Goal: Task Accomplishment & Management: Manage account settings

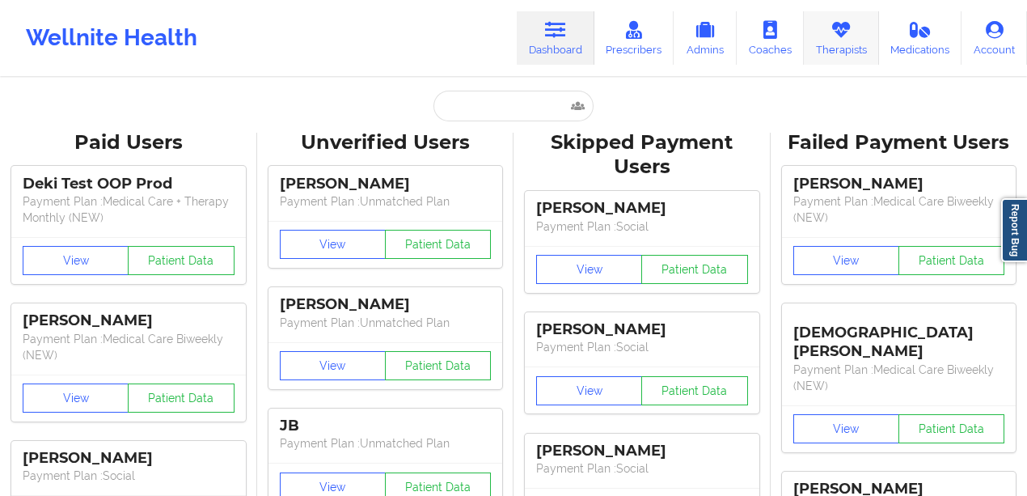
click at [828, 37] on link "Therapists" at bounding box center [841, 37] width 75 height 53
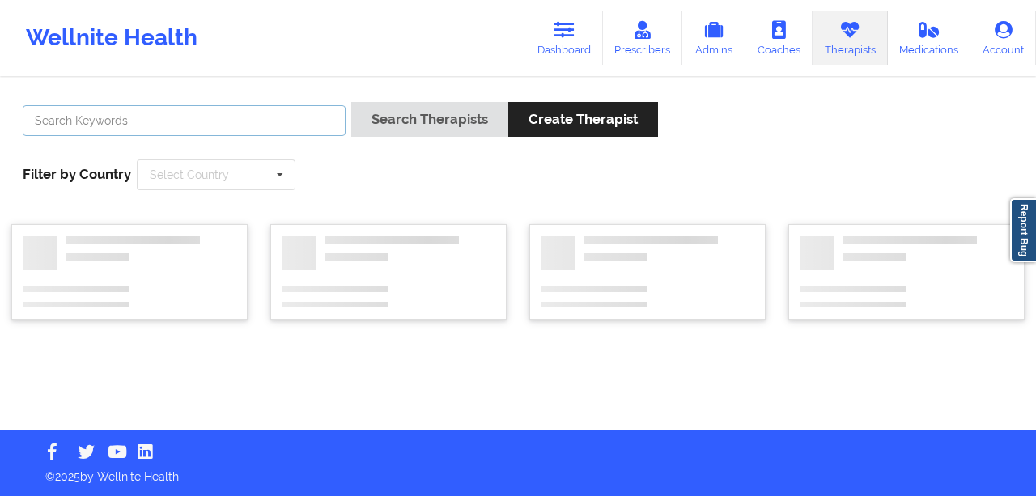
click at [244, 128] on input "text" at bounding box center [184, 120] width 323 height 31
type input "quisha"
click at [351, 102] on button "Search Therapists" at bounding box center [429, 119] width 157 height 35
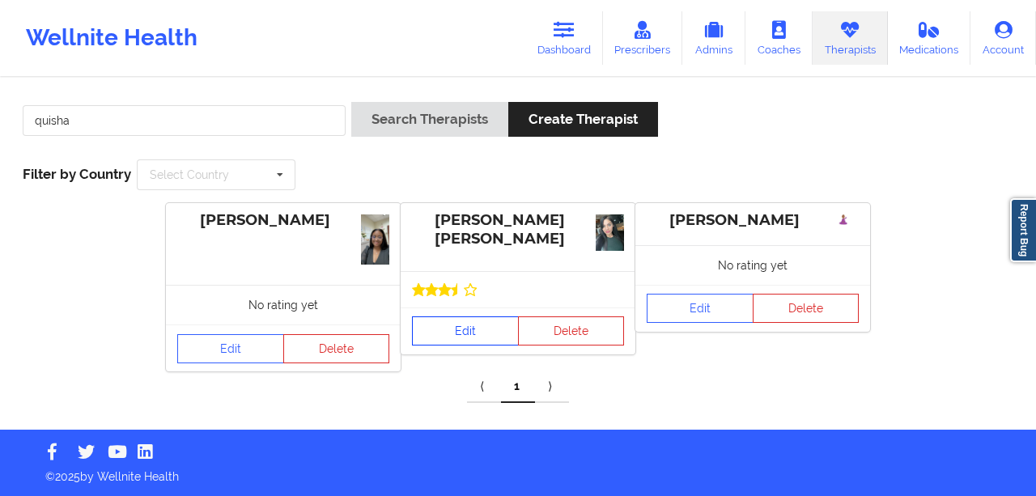
click at [460, 320] on link "Edit" at bounding box center [465, 330] width 107 height 29
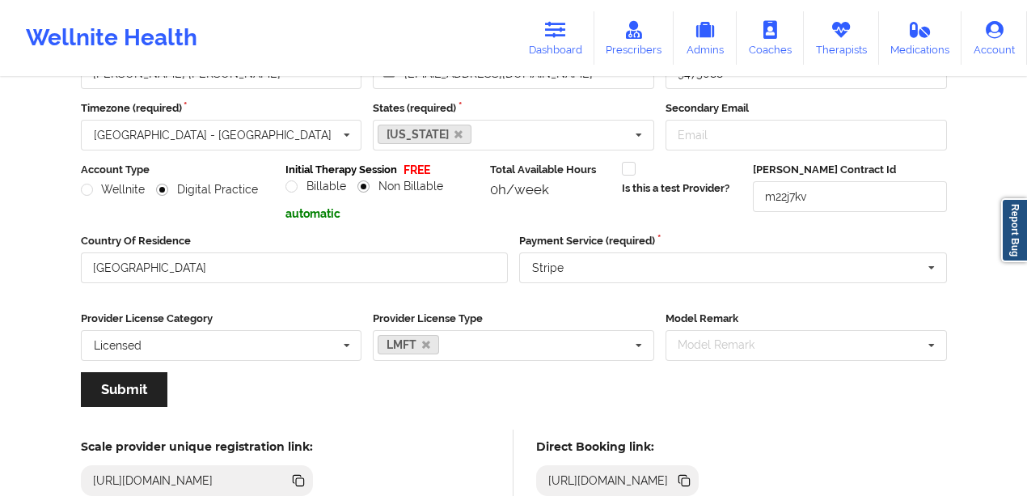
scroll to position [269, 0]
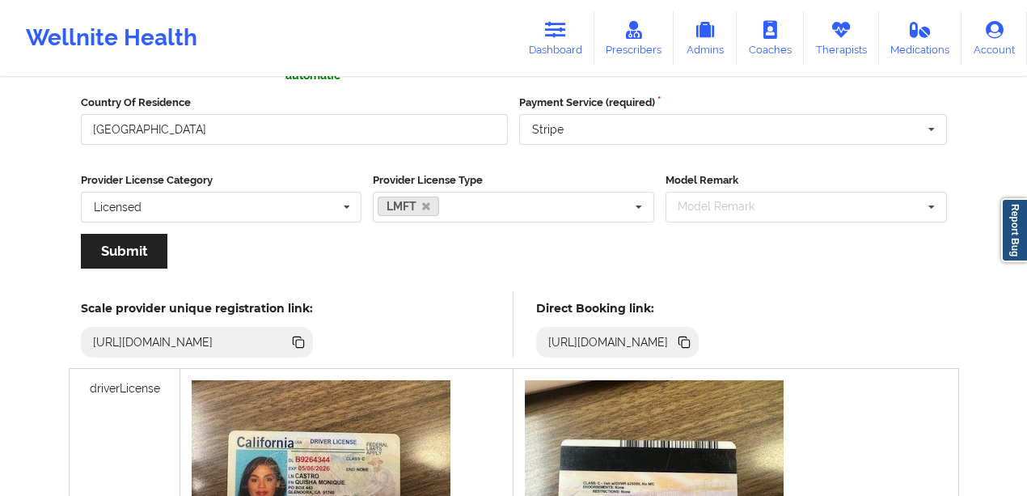
click at [693, 348] on icon at bounding box center [685, 342] width 18 height 18
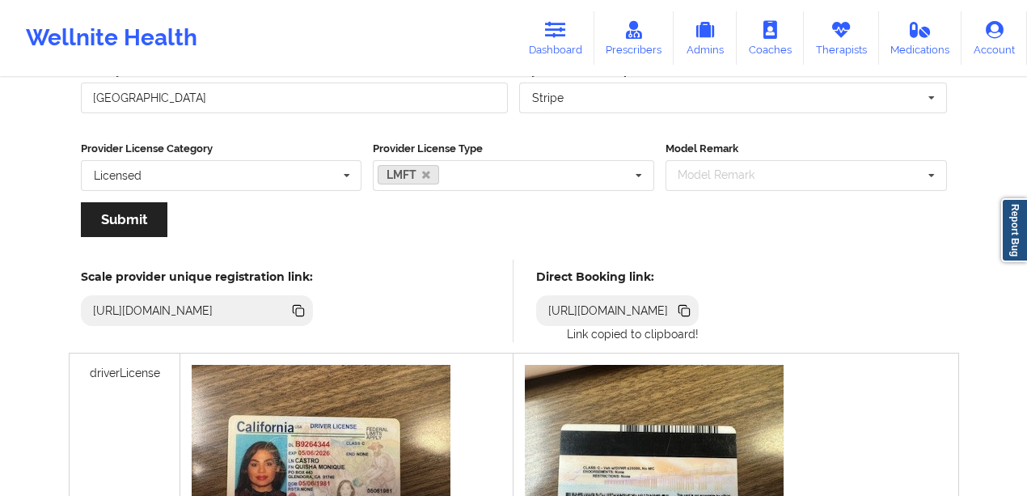
scroll to position [431, 0]
